Goal: Check status: Check status

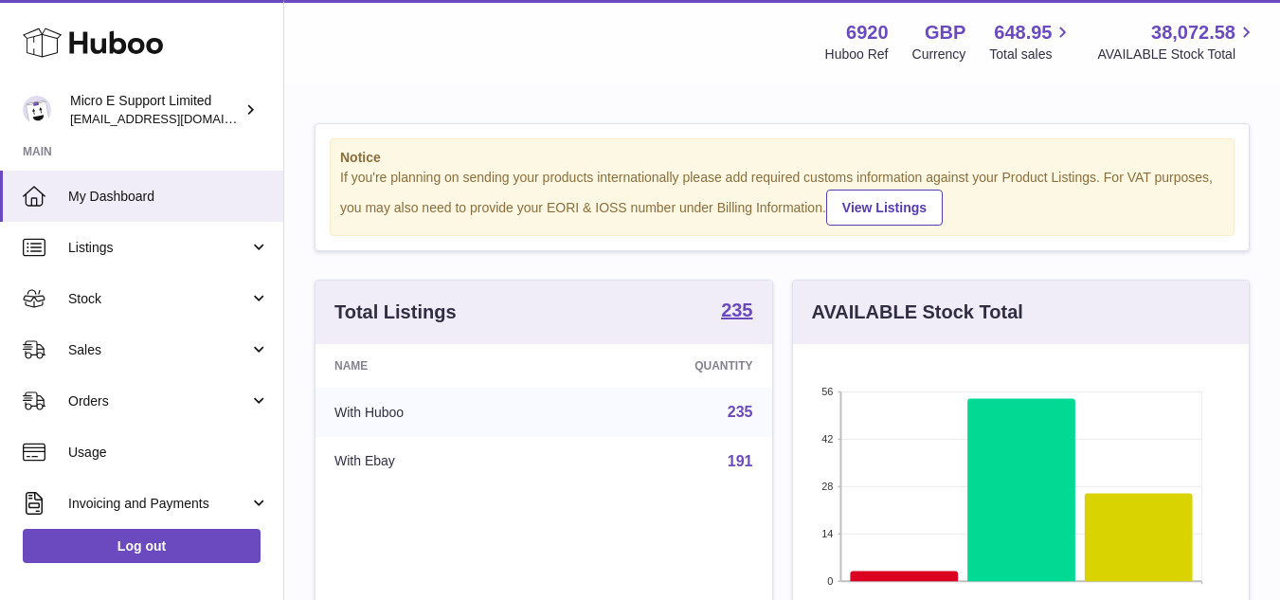
scroll to position [296, 456]
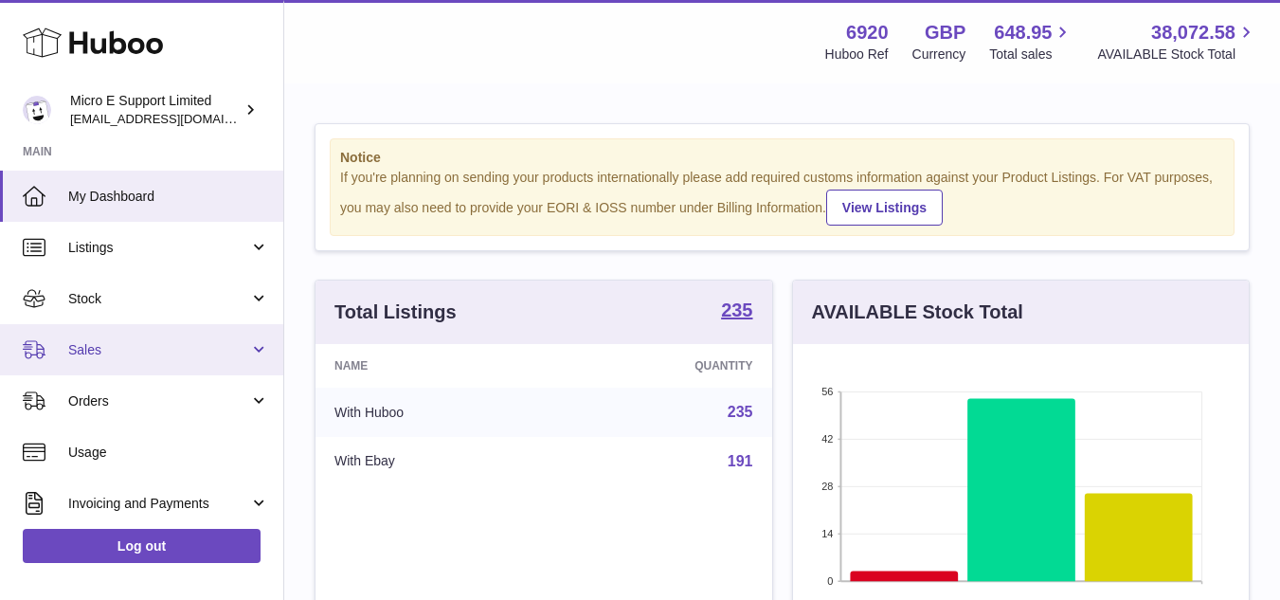
click at [197, 352] on span "Sales" at bounding box center [158, 350] width 181 height 18
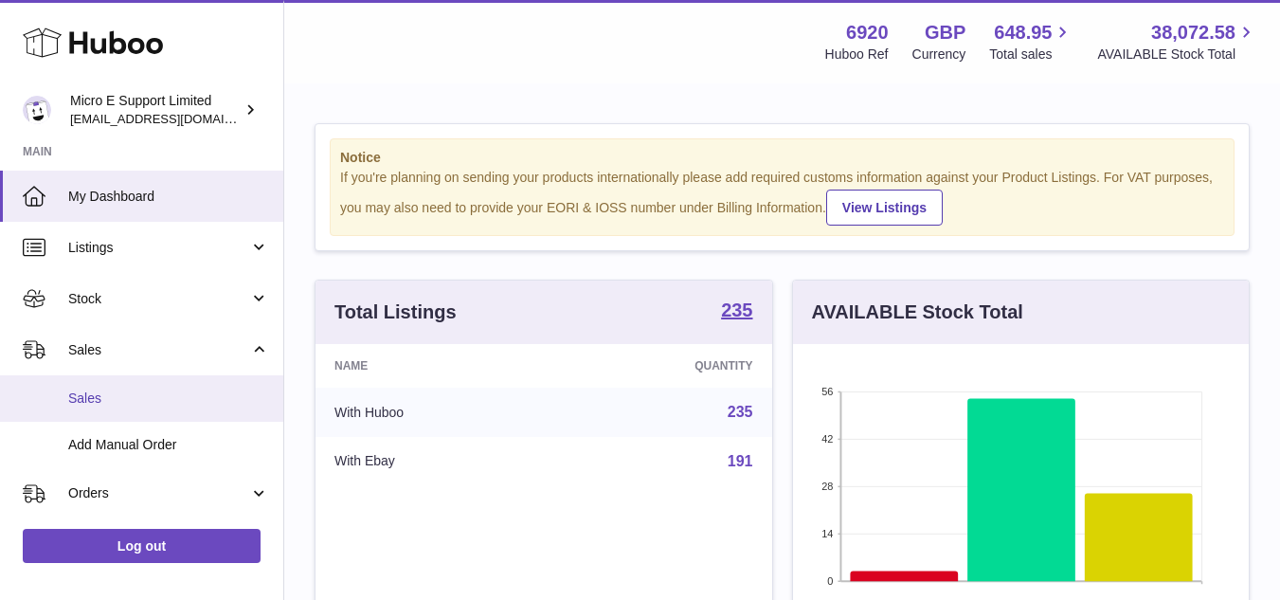
click at [132, 399] on span "Sales" at bounding box center [168, 398] width 201 height 18
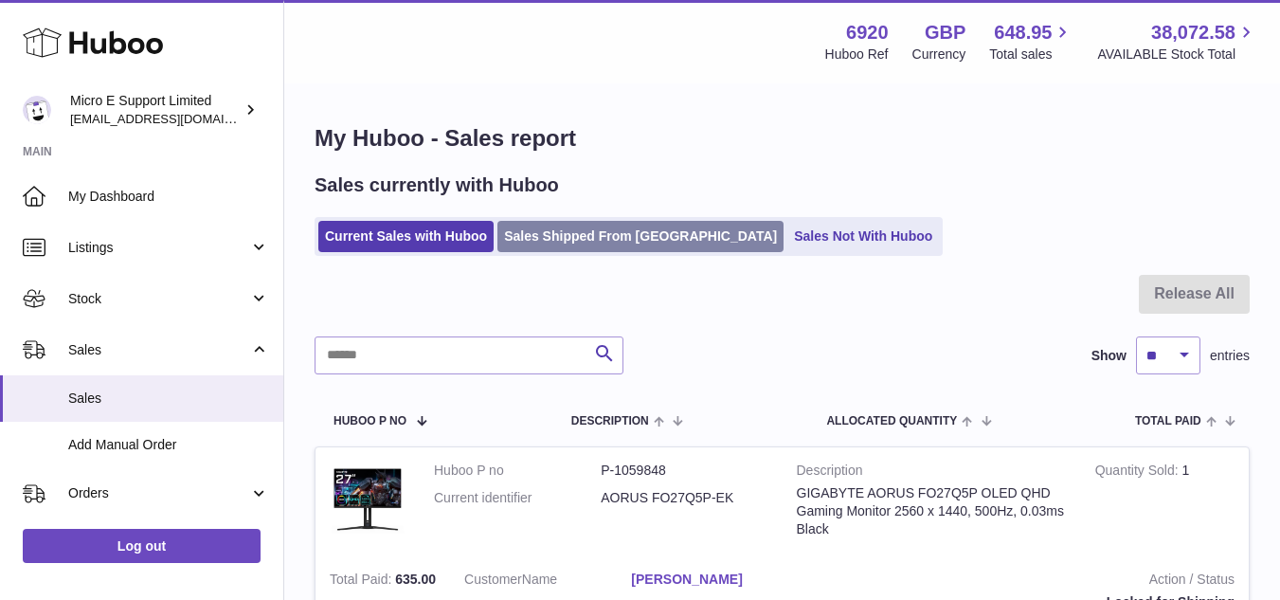
click at [600, 249] on link "Sales Shipped From [GEOGRAPHIC_DATA]" at bounding box center [641, 236] width 286 height 31
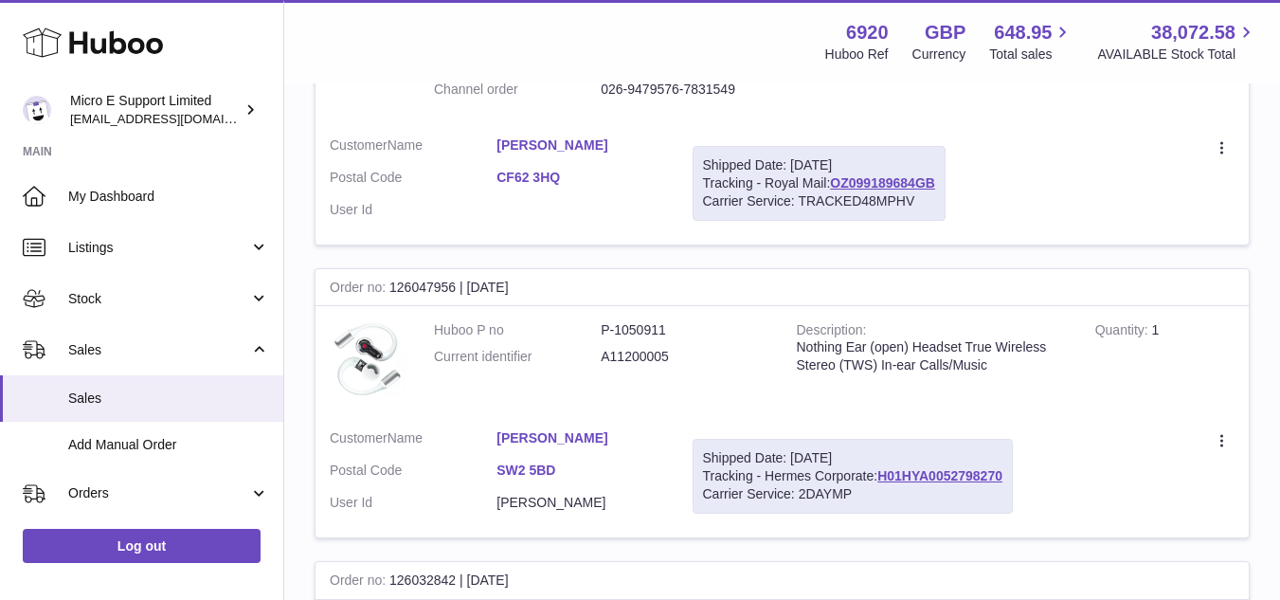
scroll to position [1042, 0]
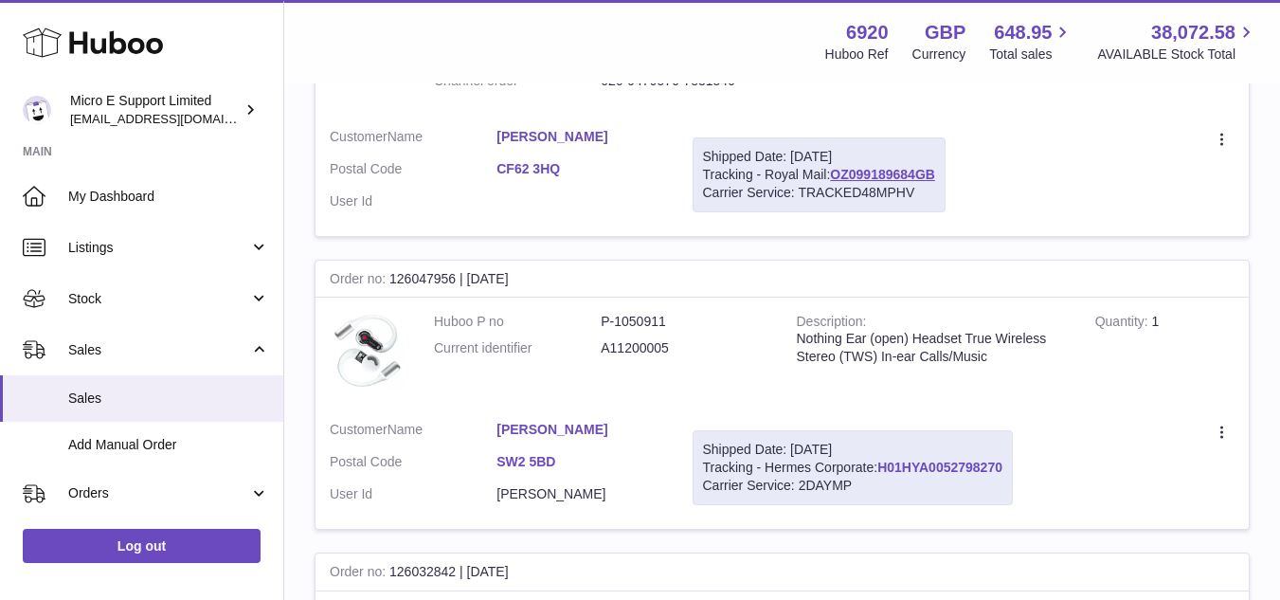
click at [950, 465] on link "H01HYA0052798270" at bounding box center [940, 467] width 125 height 15
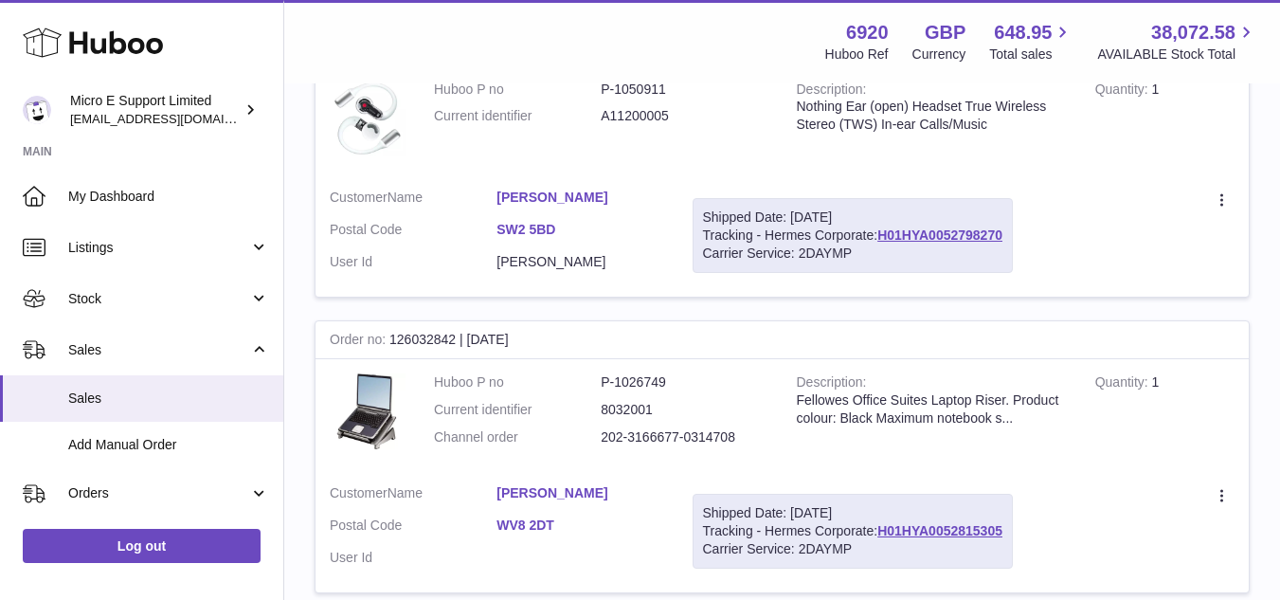
scroll to position [1327, 0]
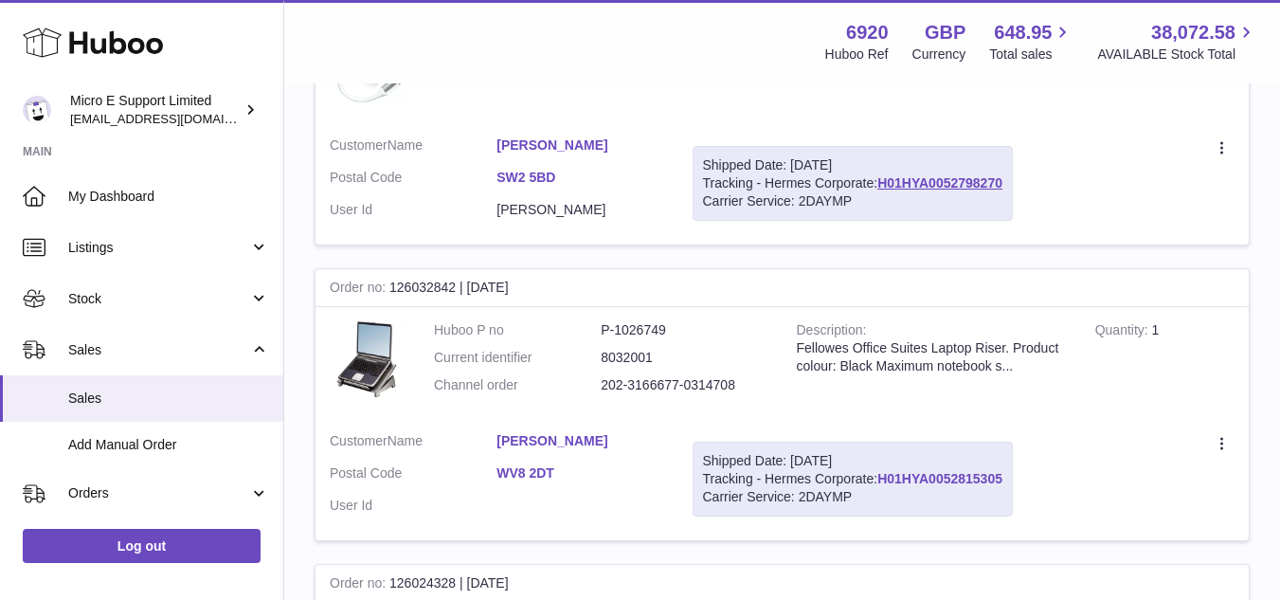
click at [962, 475] on link "H01HYA0052815305" at bounding box center [940, 478] width 125 height 15
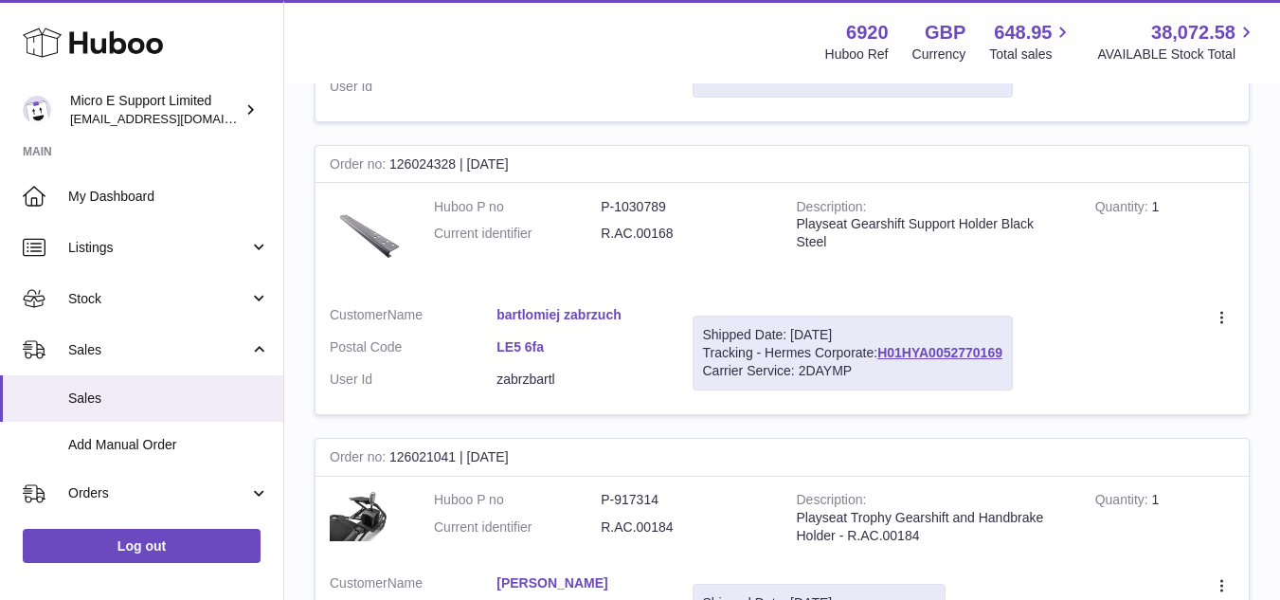
scroll to position [1801, 0]
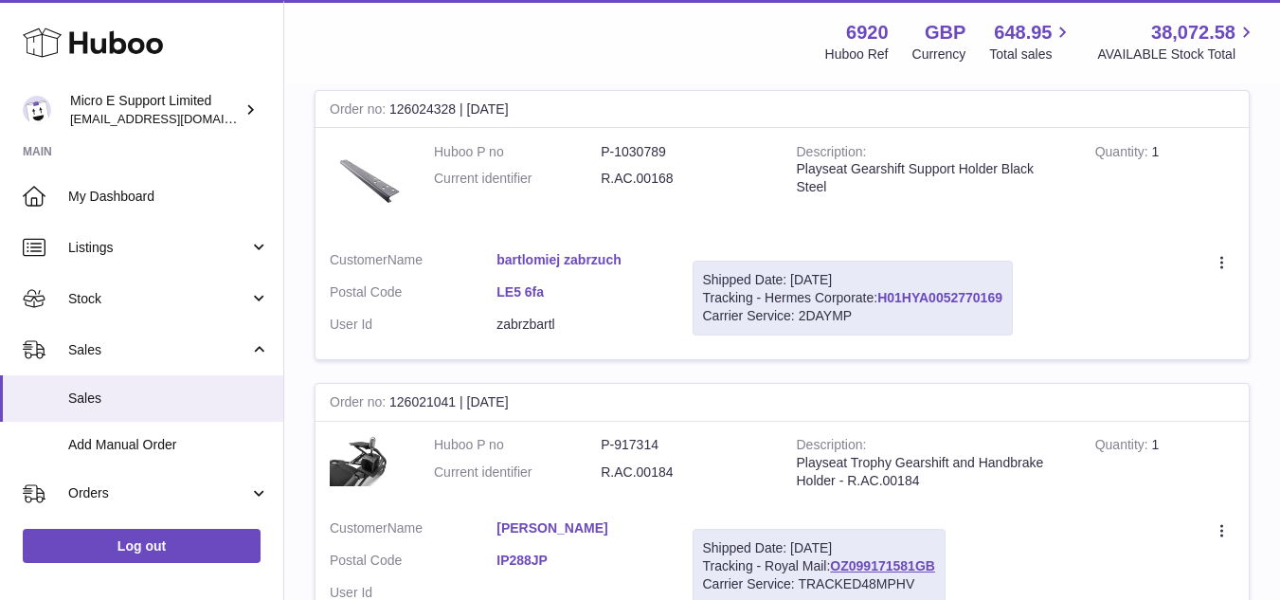
click at [933, 296] on link "H01HYA0052770169" at bounding box center [940, 297] width 125 height 15
